Goal: Task Accomplishment & Management: Complete application form

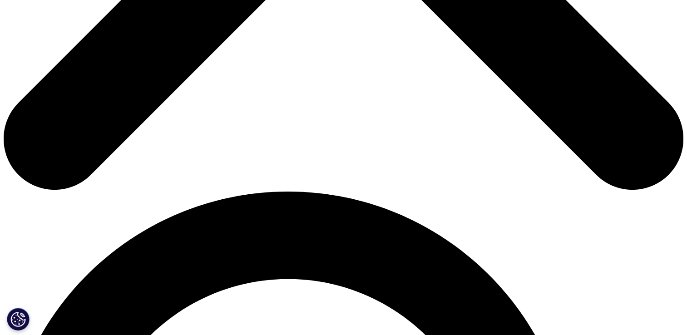
scroll to position [505, 0]
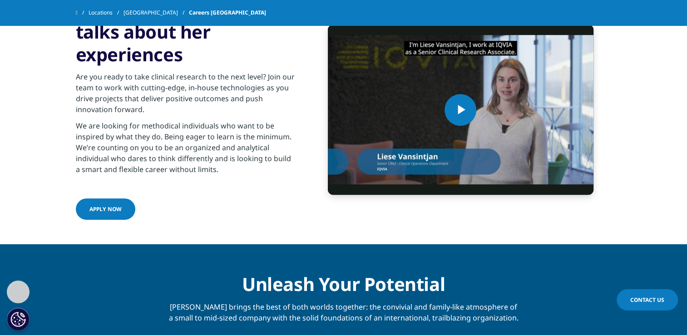
scroll to position [675, 0]
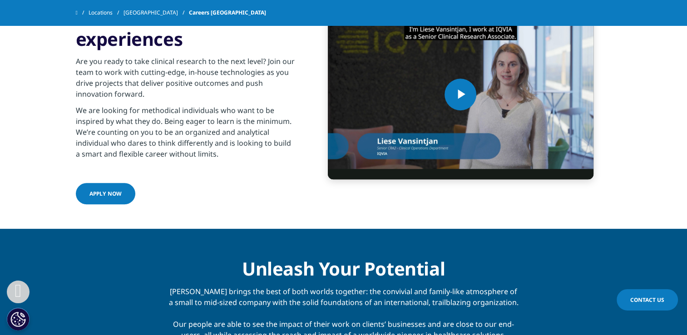
click at [106, 196] on link "Apply now" at bounding box center [105, 193] width 59 height 21
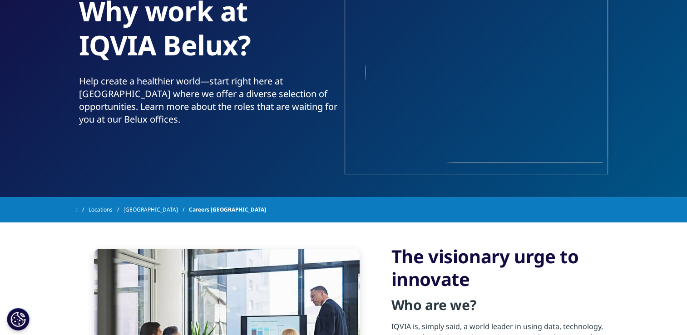
scroll to position [0, 0]
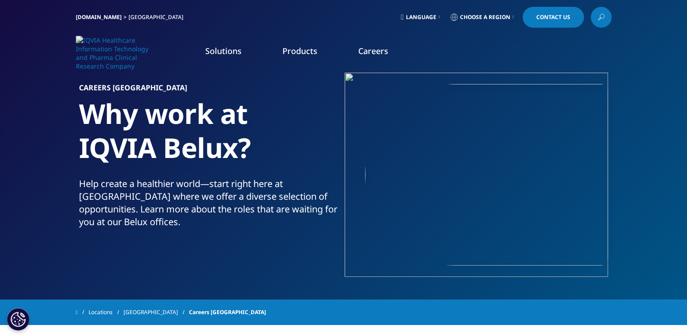
click at [487, 15] on span "Choose a Region" at bounding box center [485, 17] width 50 height 7
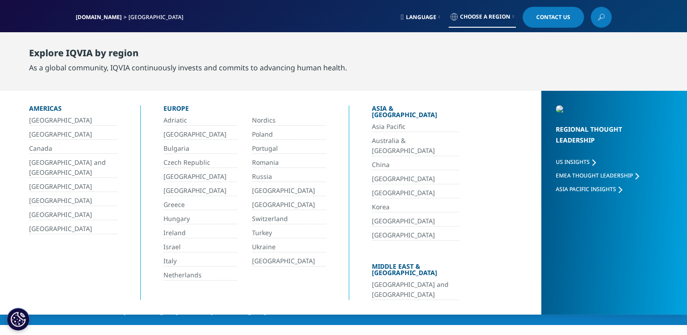
click at [166, 137] on link "[GEOGRAPHIC_DATA]" at bounding box center [200, 134] width 74 height 10
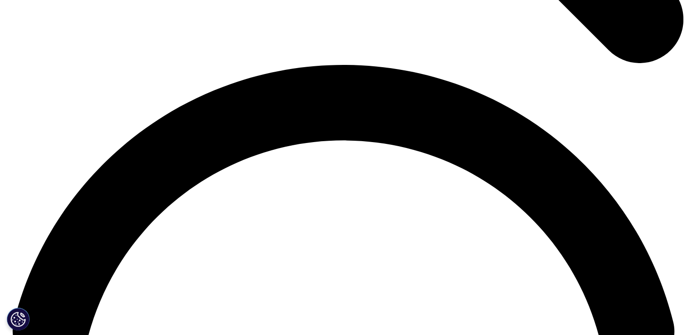
scroll to position [1597, 0]
